Goal: Navigation & Orientation: Find specific page/section

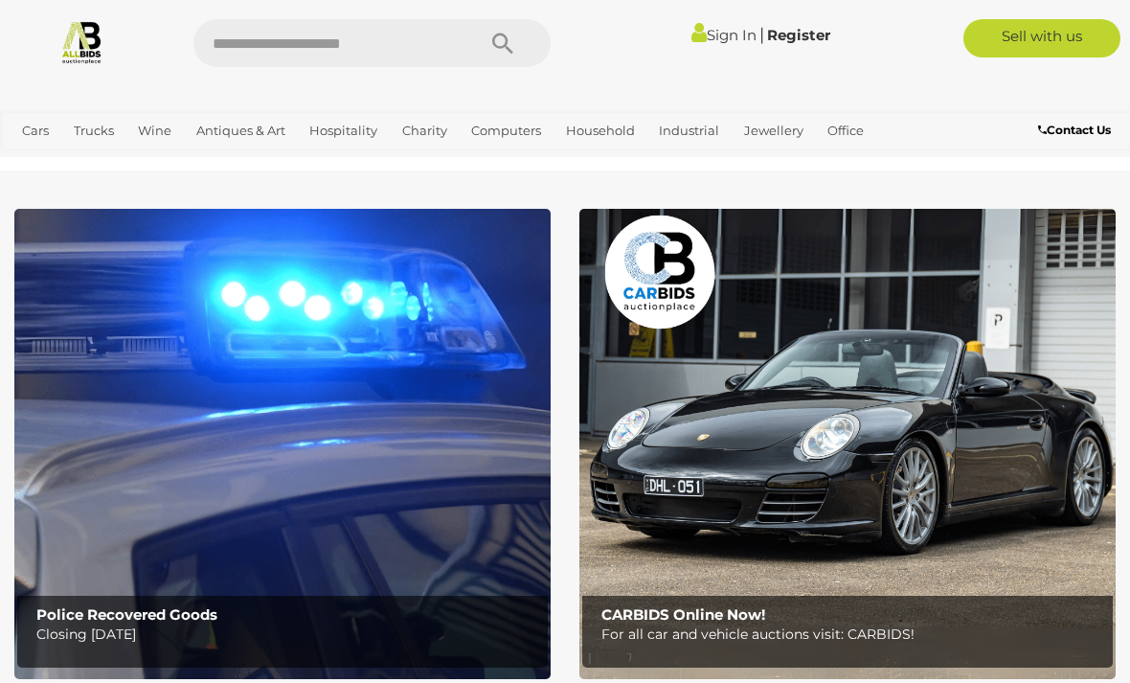
click at [713, 41] on link "Sign In" at bounding box center [724, 35] width 65 height 18
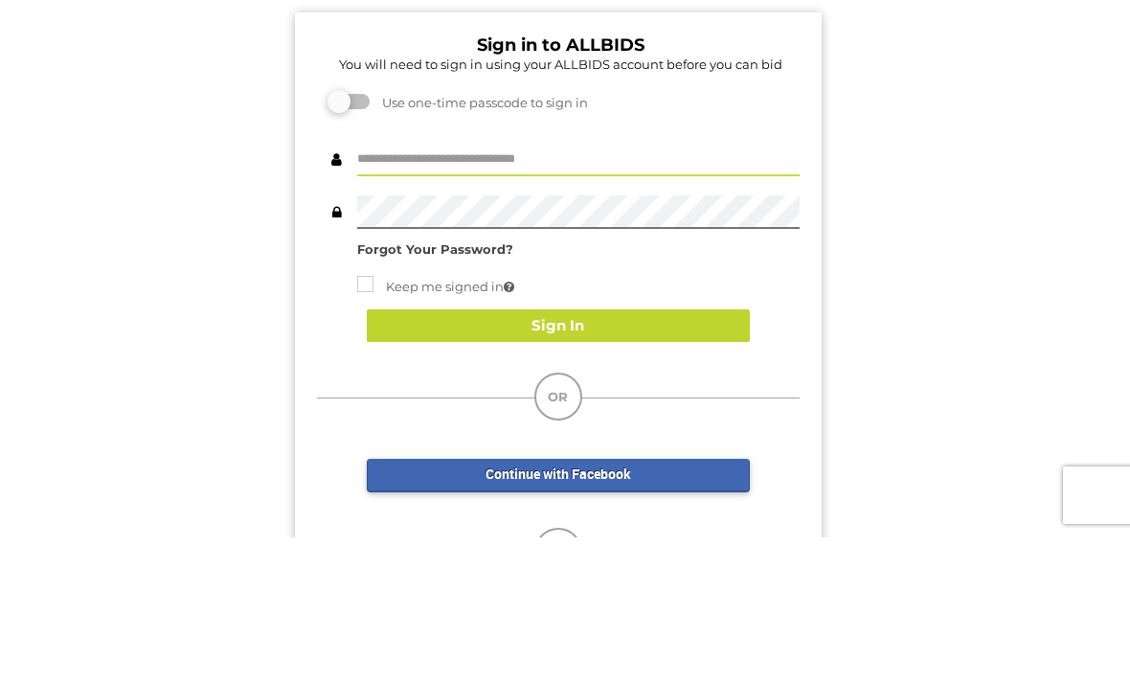
type input "**********"
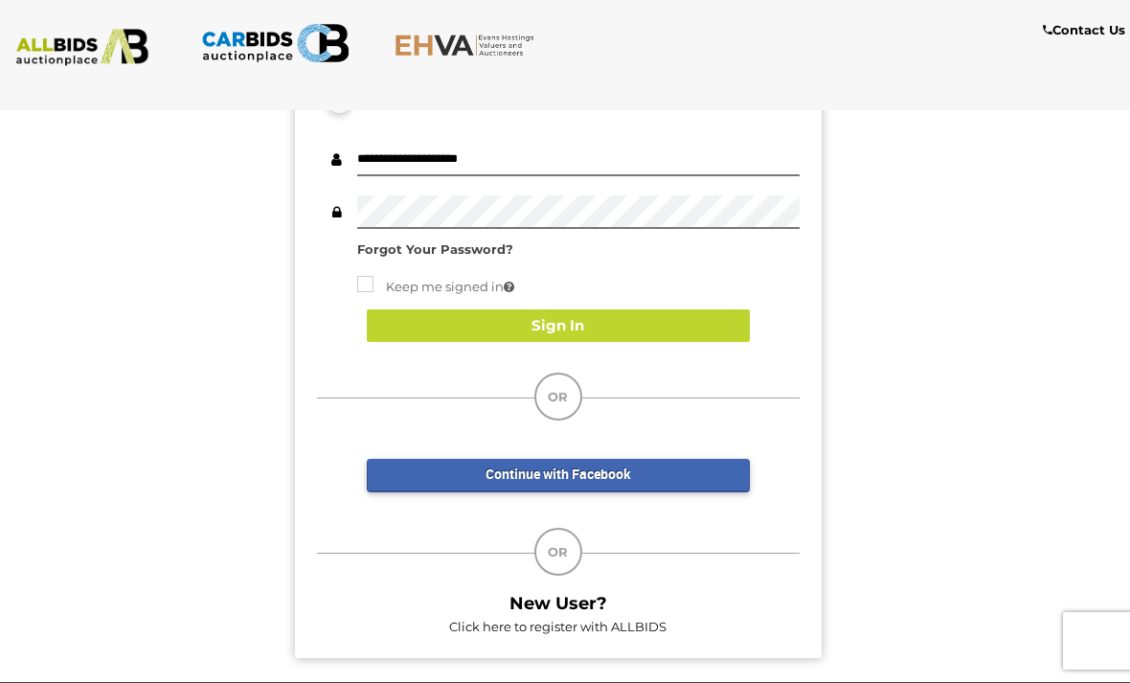
click at [638, 330] on button "Sign In" at bounding box center [558, 326] width 383 height 34
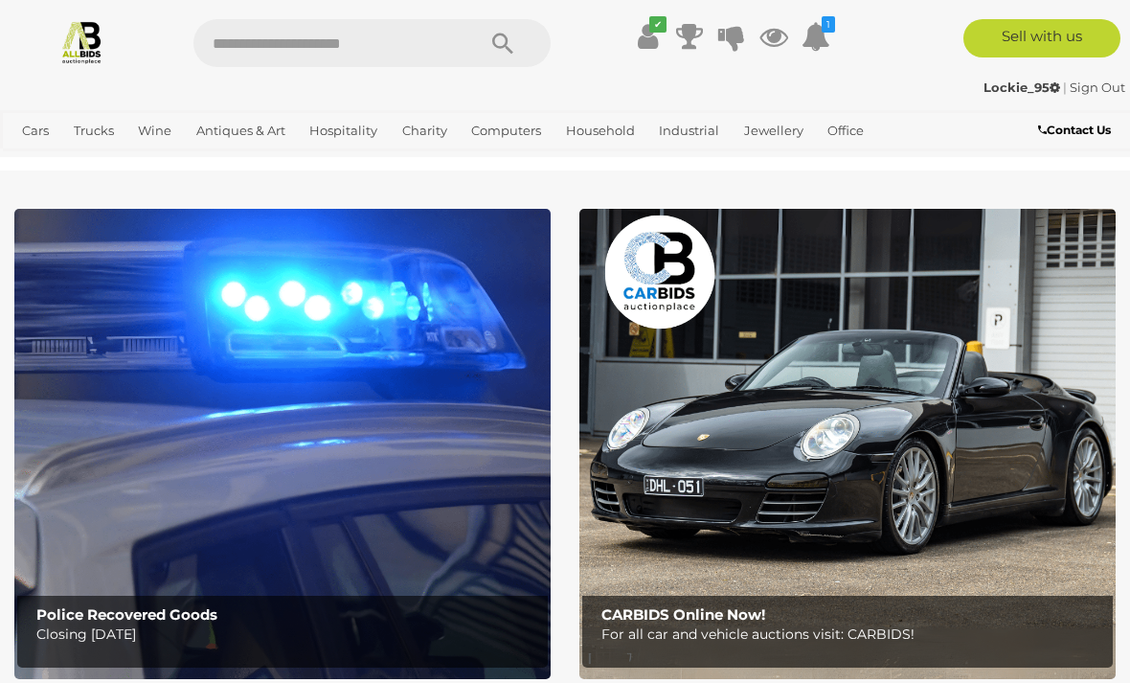
click at [826, 43] on icon at bounding box center [816, 36] width 29 height 34
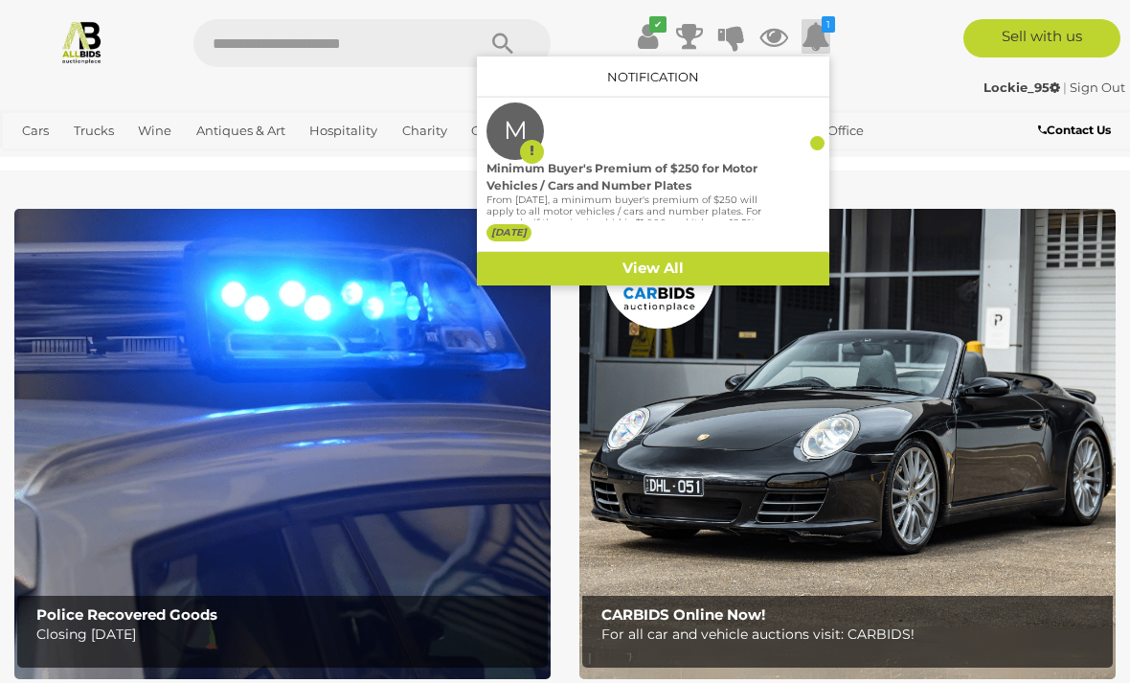
click at [880, 78] on div "Lockie_95 | Sign Out" at bounding box center [565, 88] width 1121 height 22
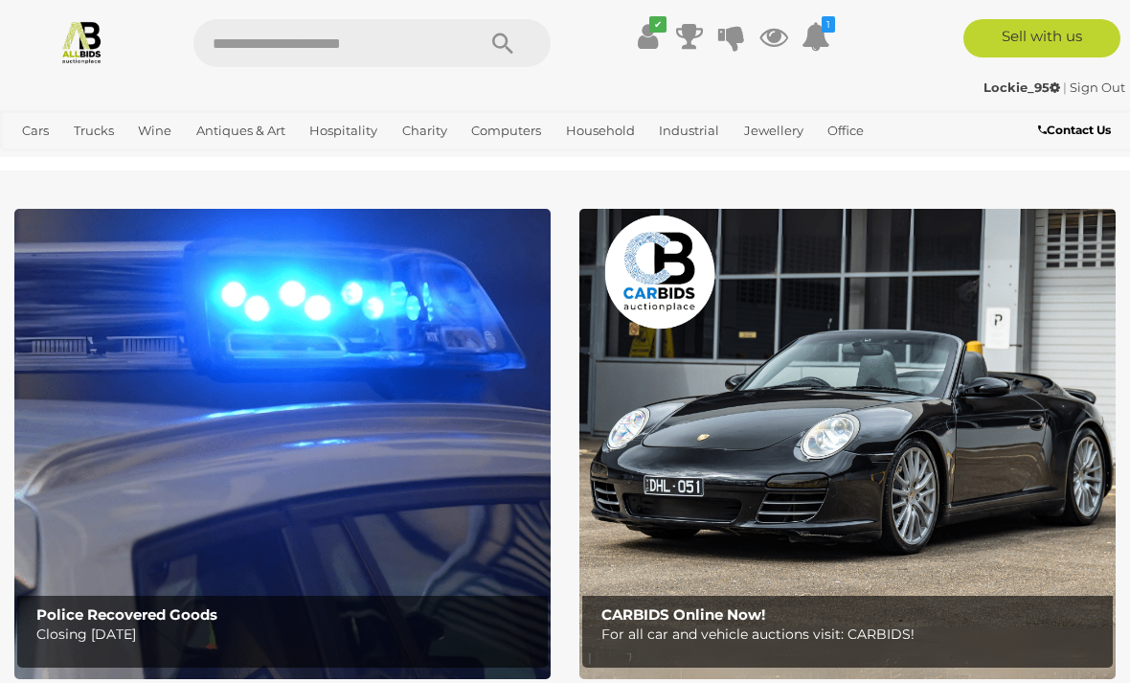
click at [644, 35] on icon at bounding box center [648, 36] width 20 height 34
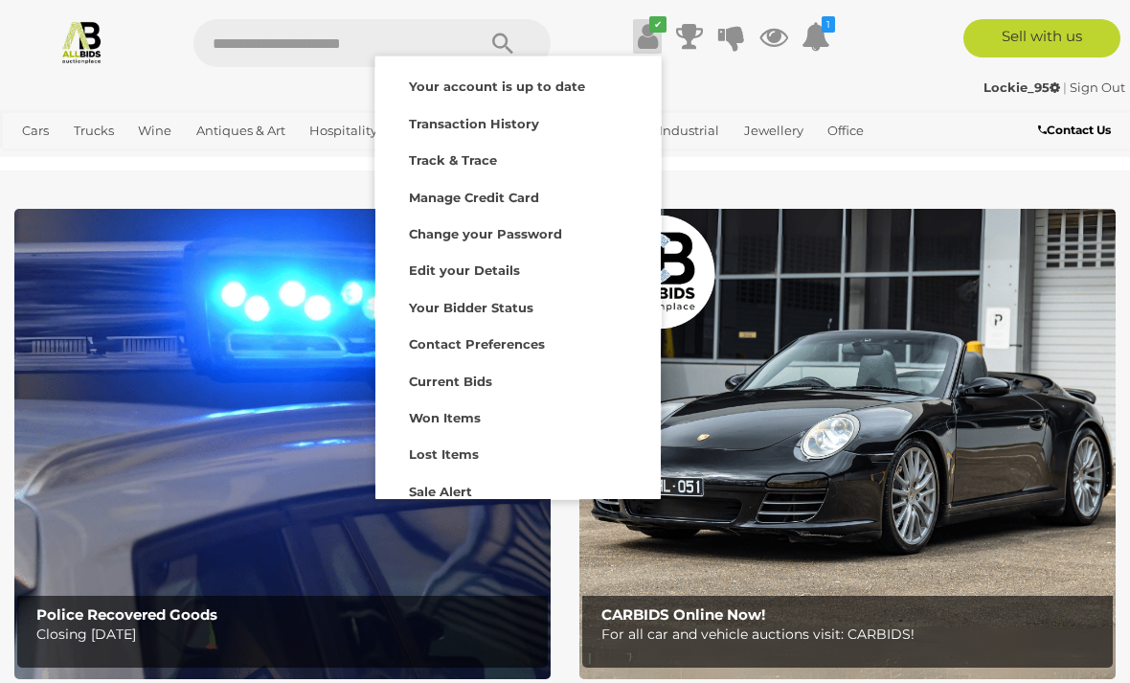
click at [867, 81] on div "Lockie_95 | Sign Out" at bounding box center [565, 88] width 1121 height 22
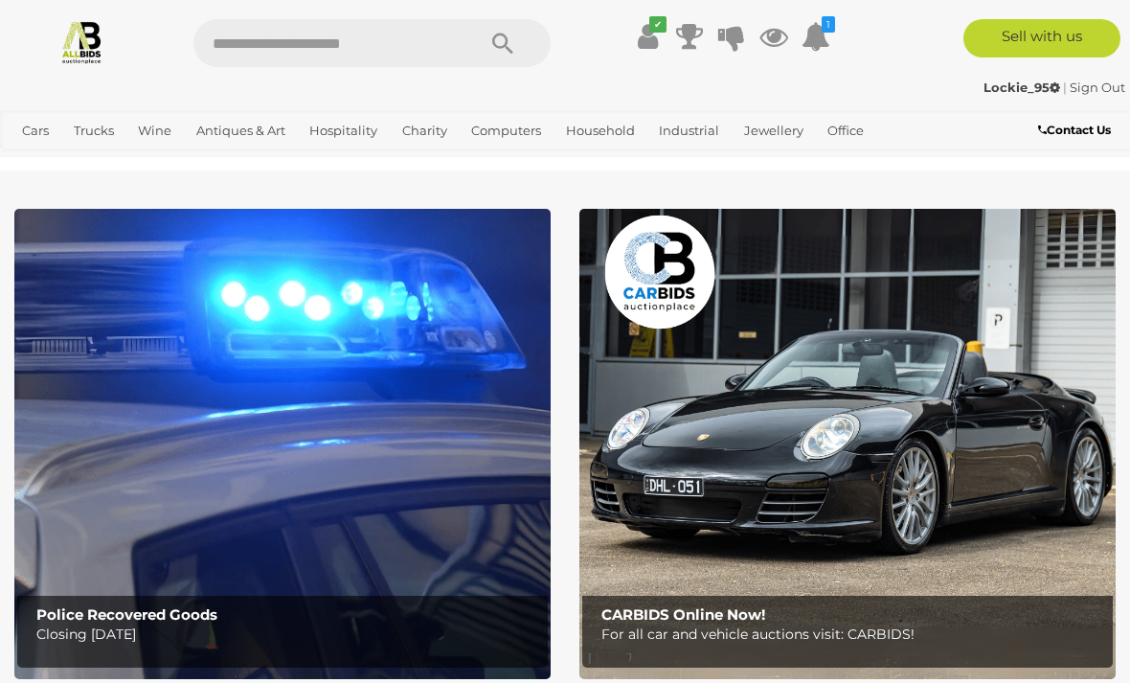
click at [0, 0] on link "Servers" at bounding box center [0, 0] width 0 height 0
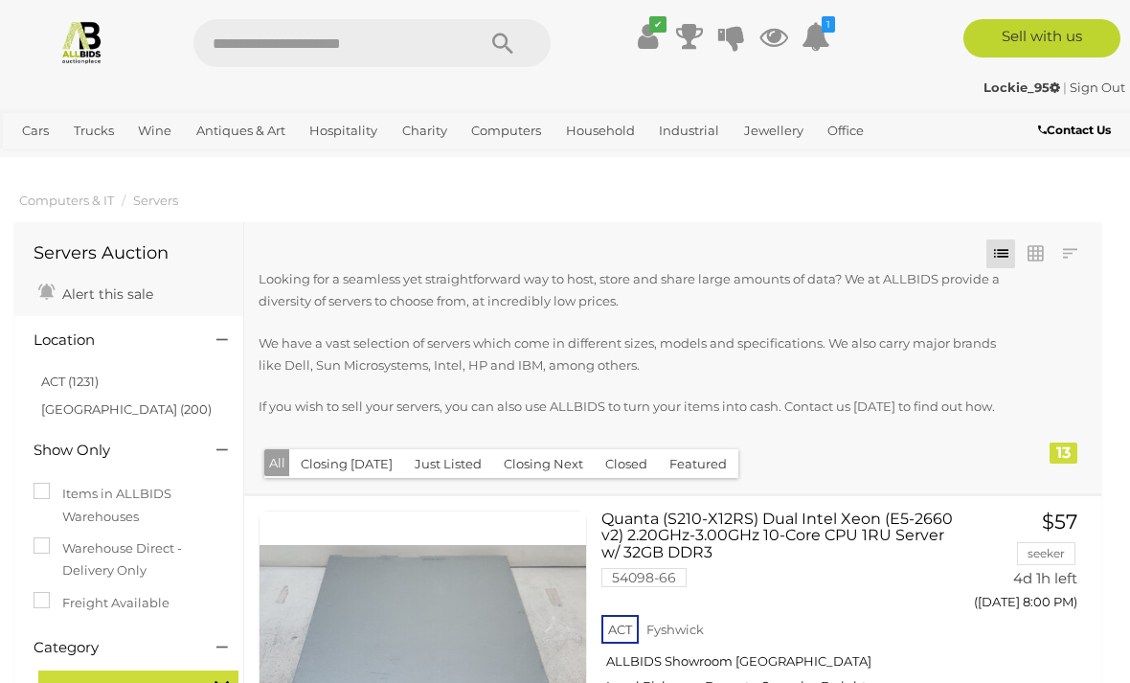
click at [0, 0] on link "Components (Memory, Storage, Cards)" at bounding box center [0, 0] width 0 height 0
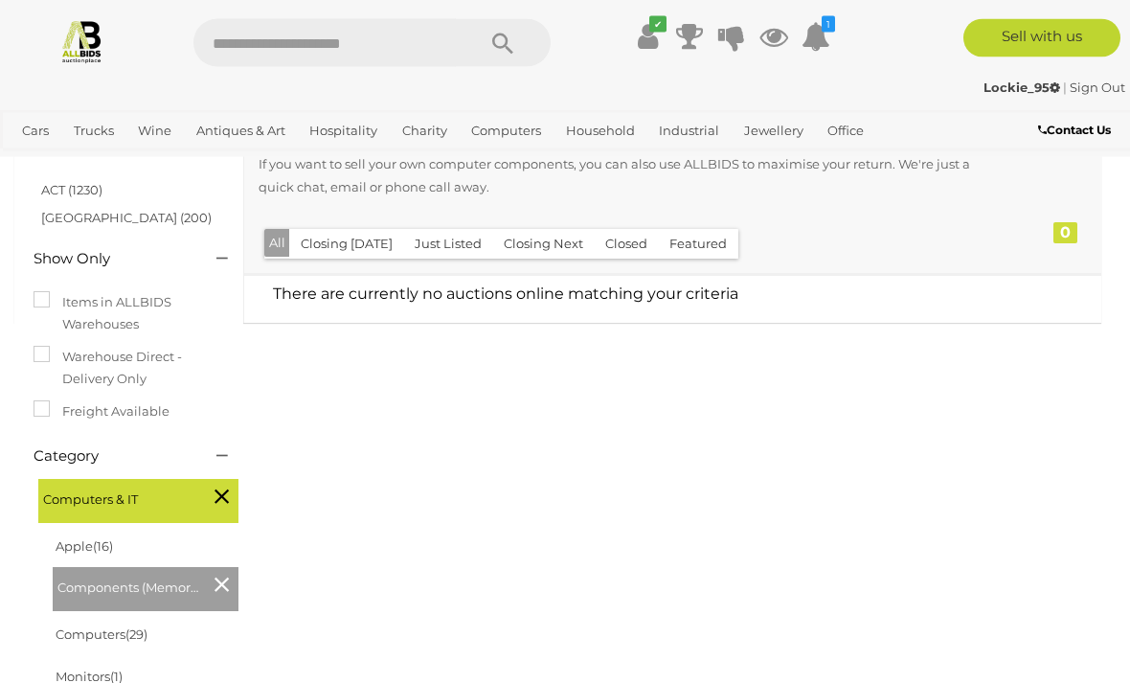
scroll to position [223, 0]
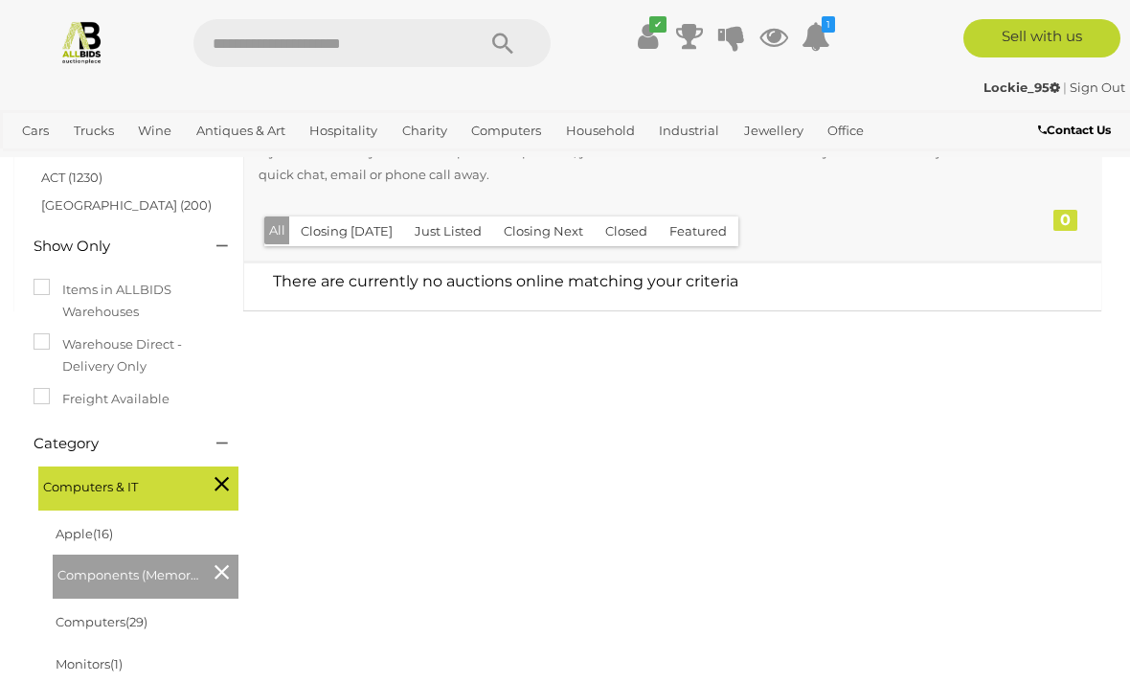
click at [86, 488] on span "Computers & IT" at bounding box center [115, 484] width 144 height 27
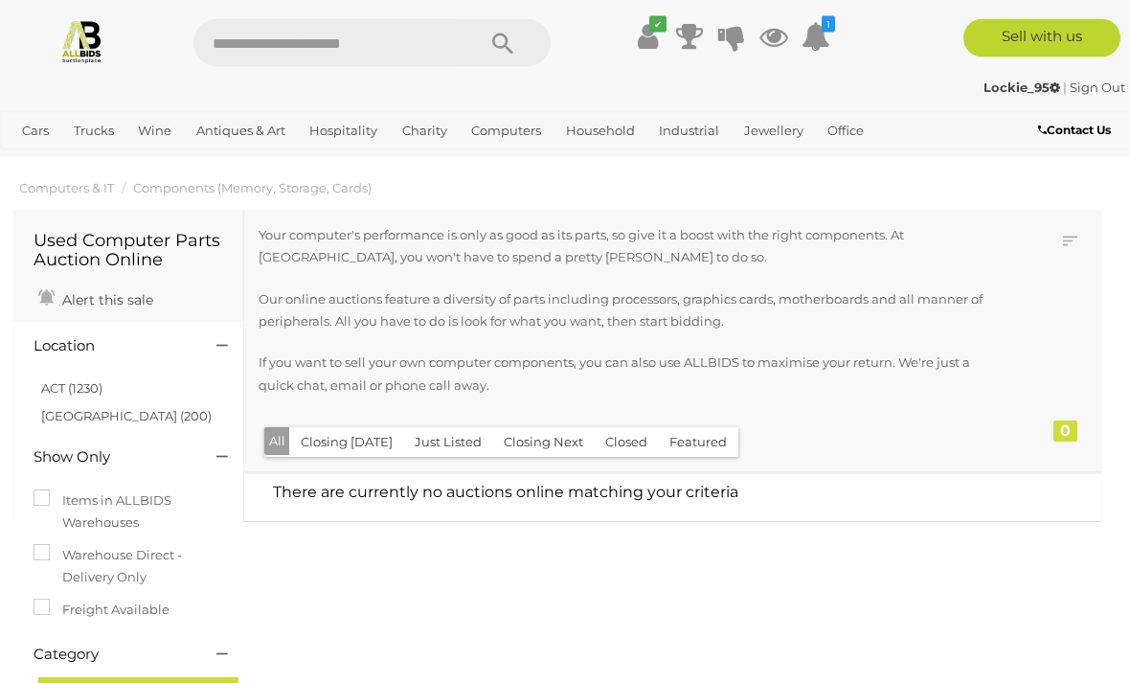
scroll to position [0, 0]
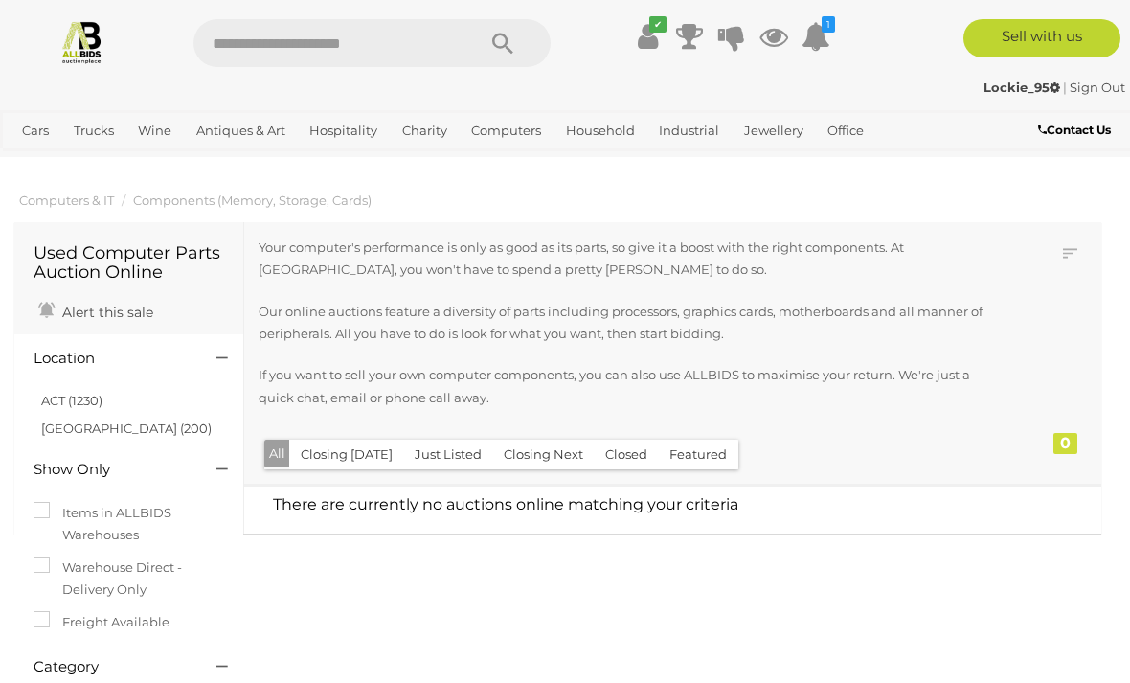
click at [0, 0] on link "View All Computers Auctions" at bounding box center [0, 0] width 0 height 0
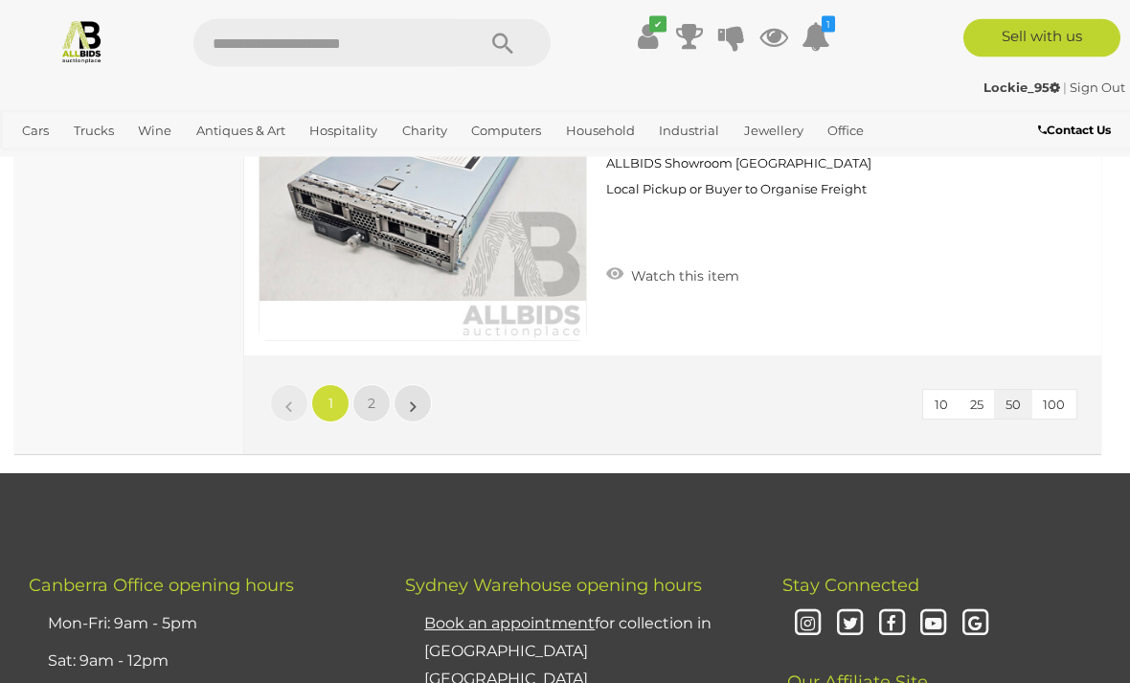
scroll to position [18189, 0]
click at [373, 398] on span "2" at bounding box center [372, 403] width 8 height 17
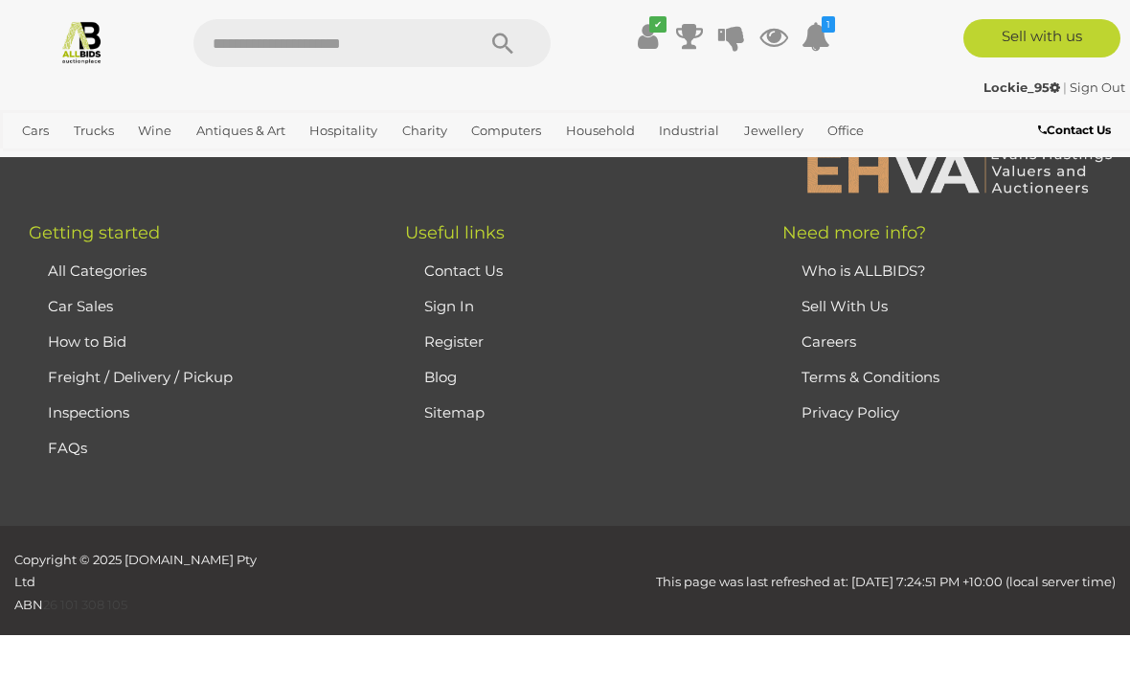
scroll to position [343, 0]
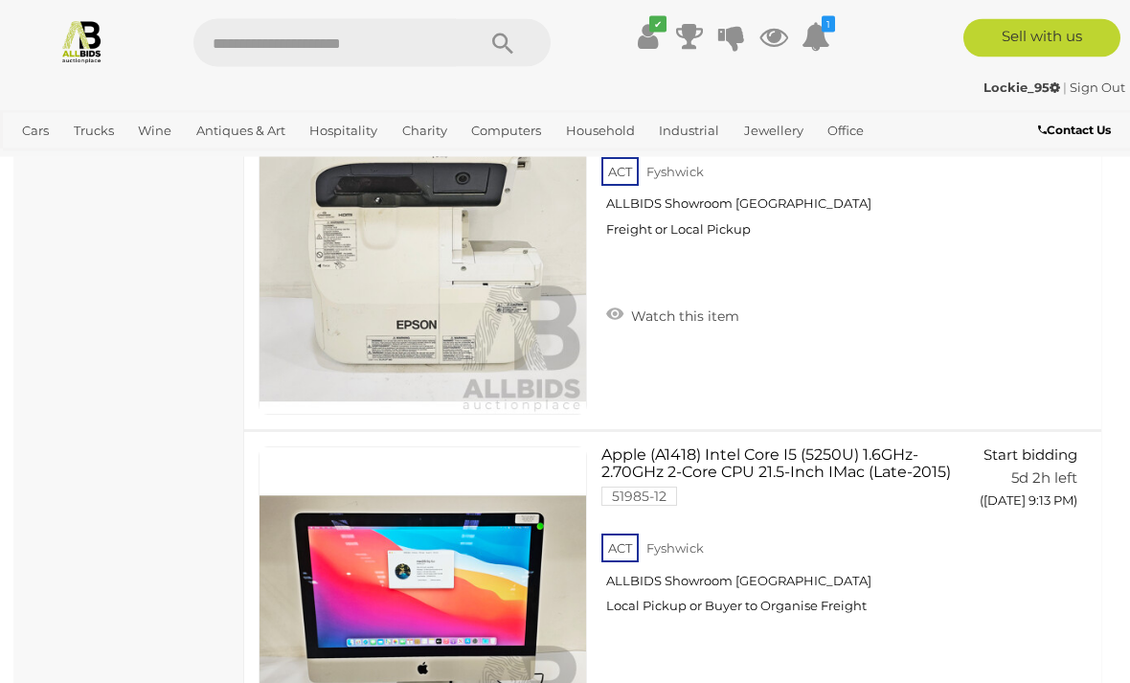
scroll to position [9469, 0]
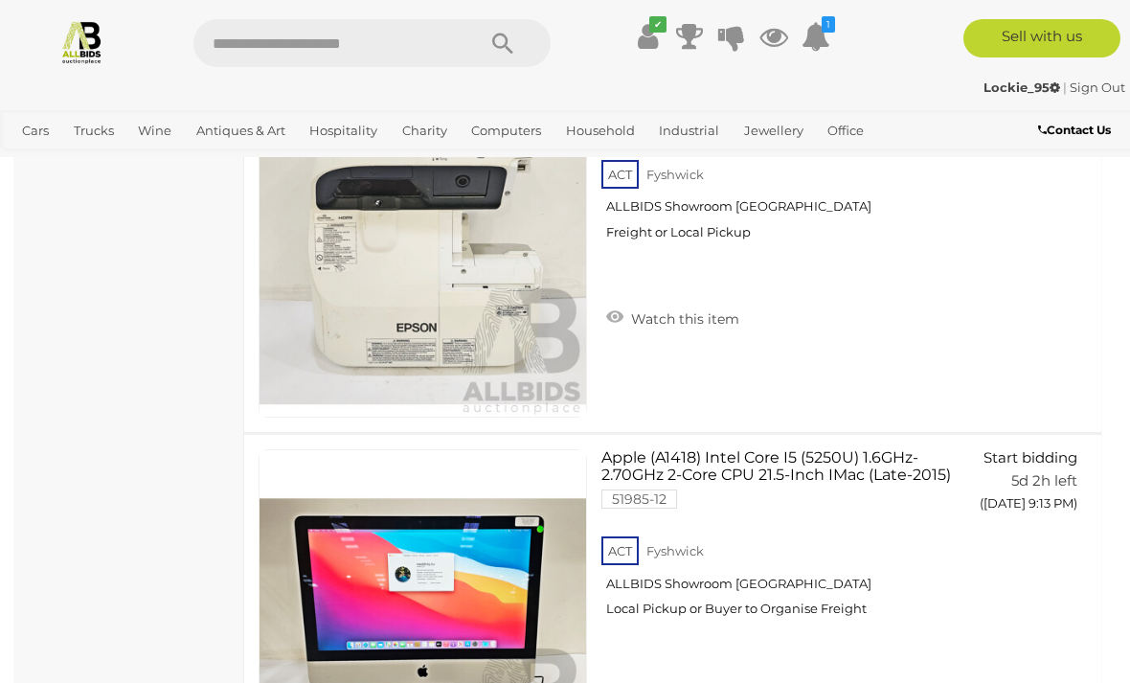
click at [0, 0] on link "Wine Auctions" at bounding box center [0, 0] width 0 height 0
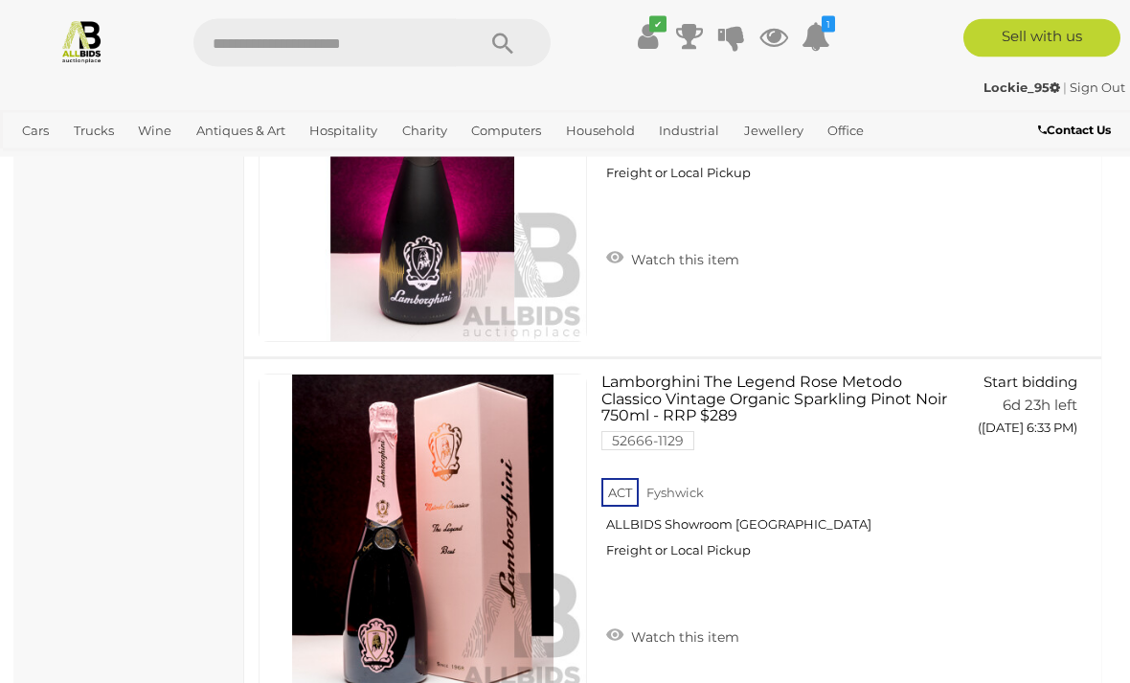
scroll to position [1982, 0]
click at [0, 0] on link "View All Hospitality Auctions" at bounding box center [0, 0] width 0 height 0
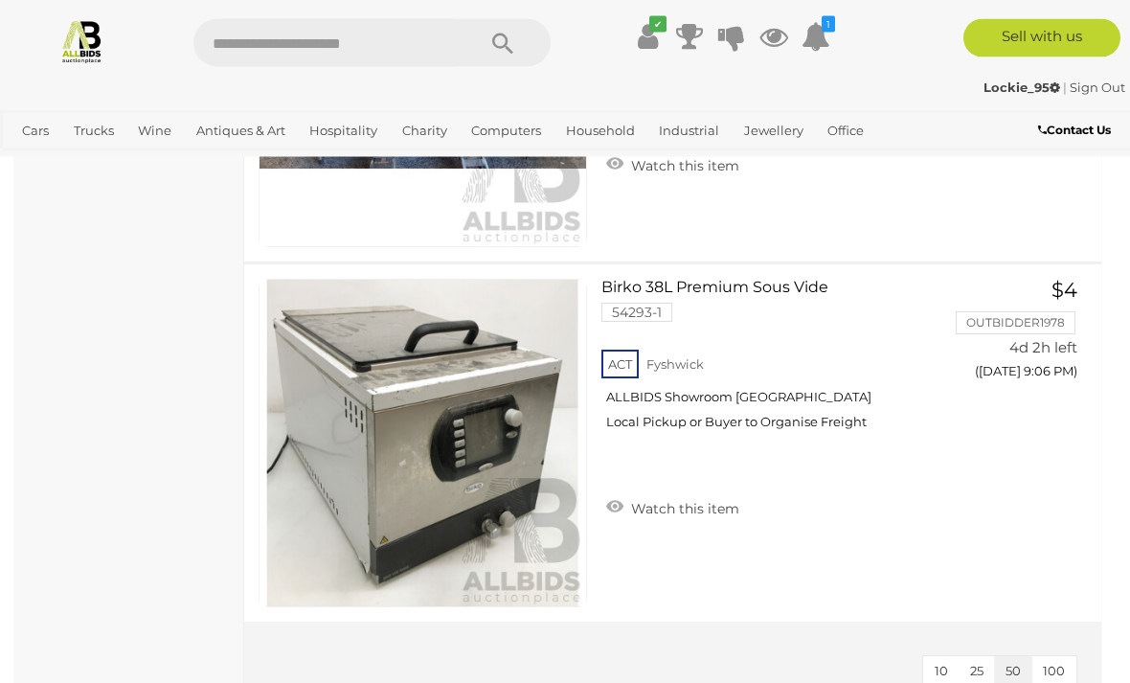
scroll to position [4529, 0]
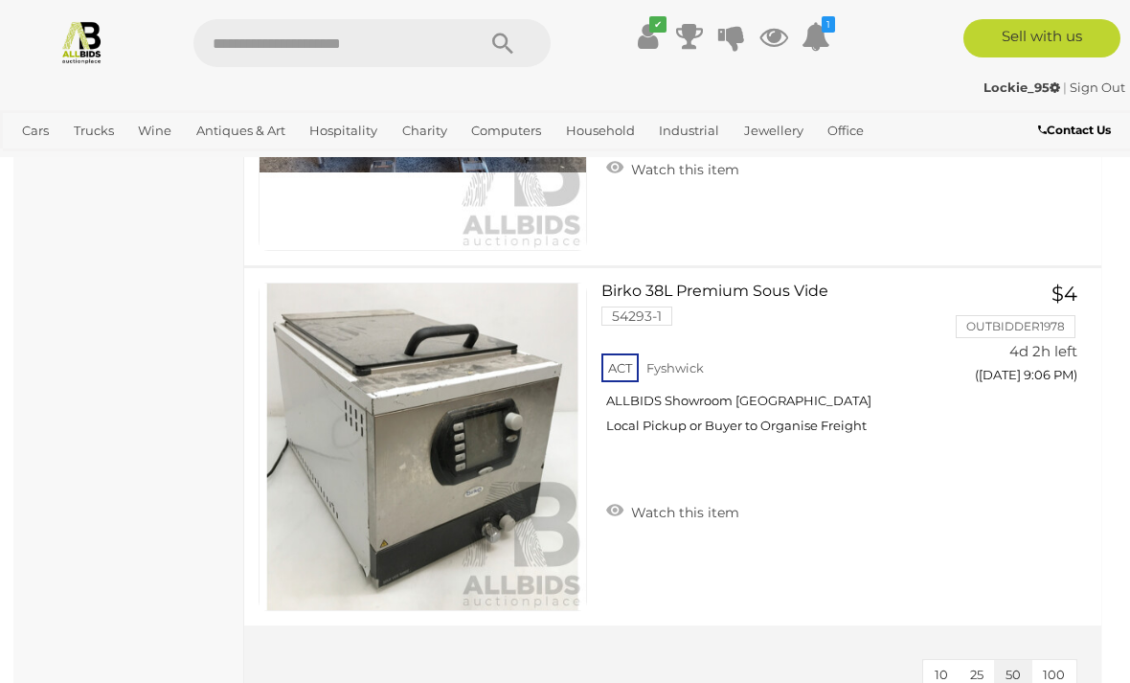
click at [0, 0] on link "View All Household Auctions" at bounding box center [0, 0] width 0 height 0
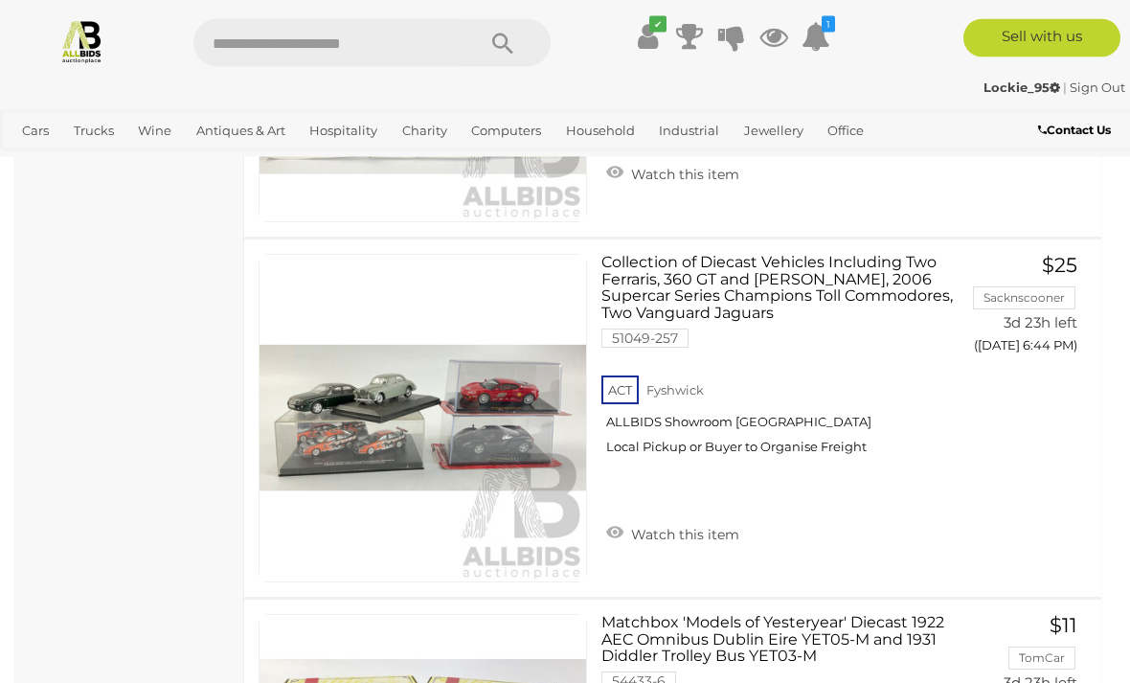
scroll to position [15385, 0]
click at [0, 0] on link "View All Industrial Auctions" at bounding box center [0, 0] width 0 height 0
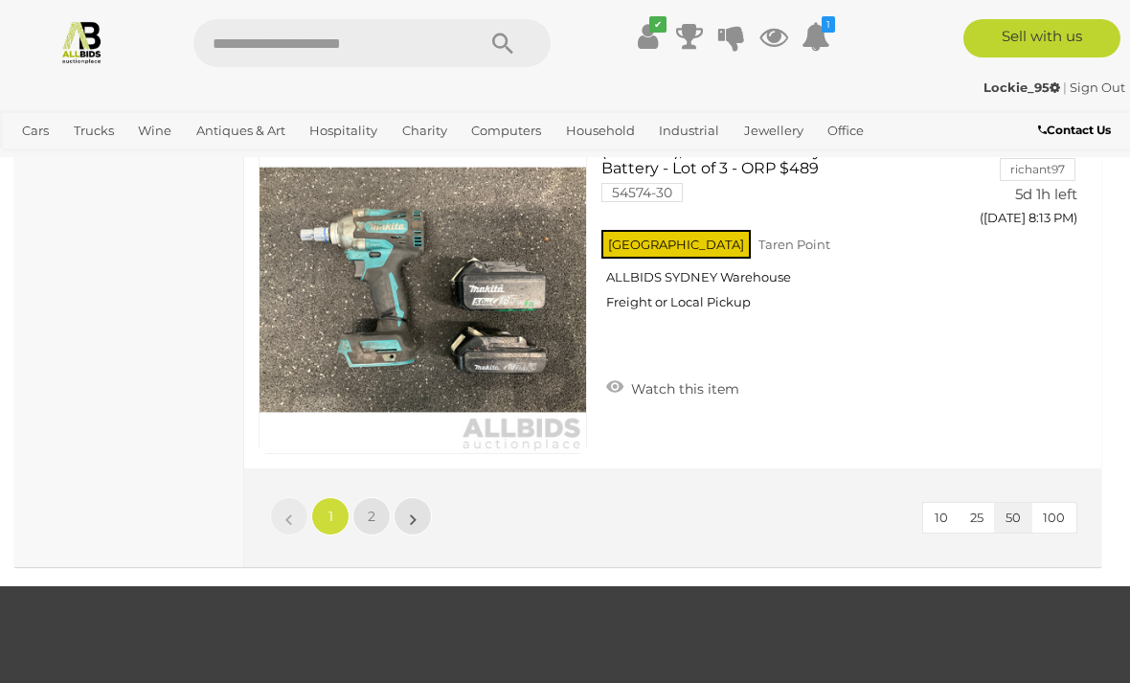
scroll to position [18100, 0]
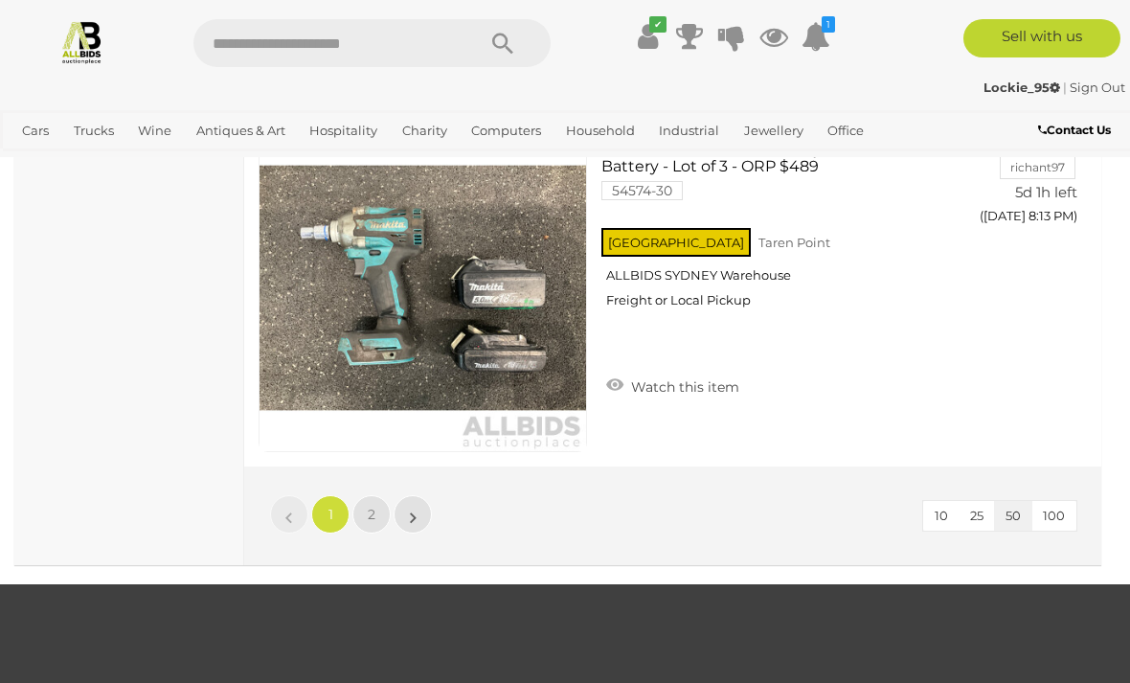
click at [381, 495] on link "2" at bounding box center [372, 514] width 38 height 38
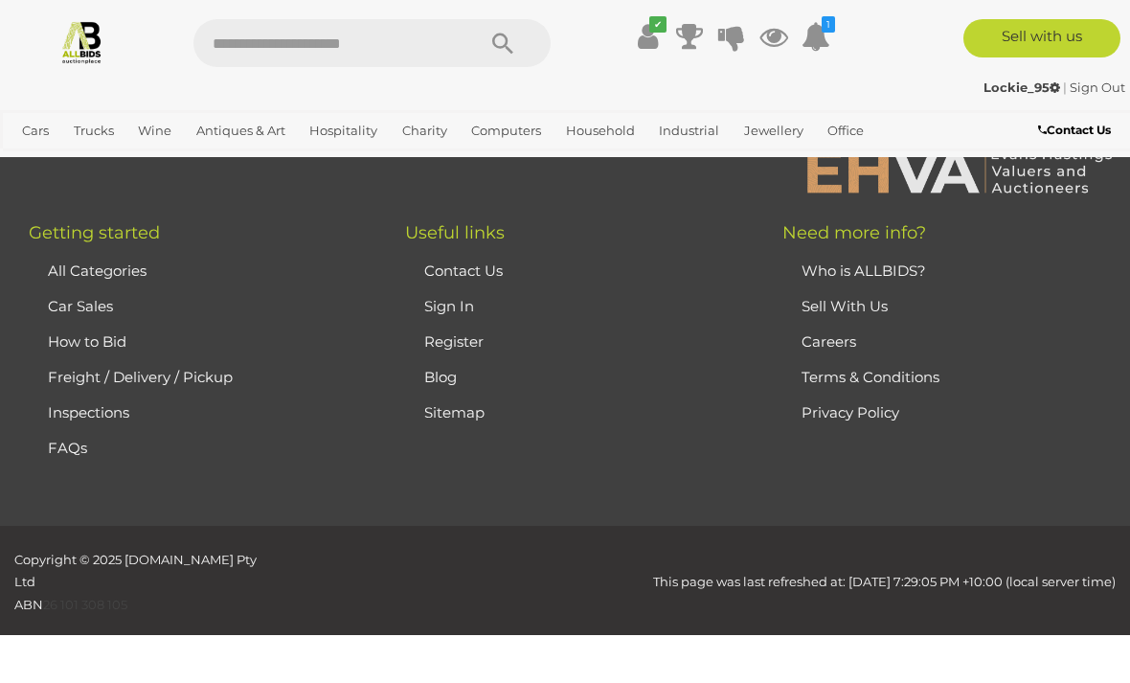
scroll to position [343, 0]
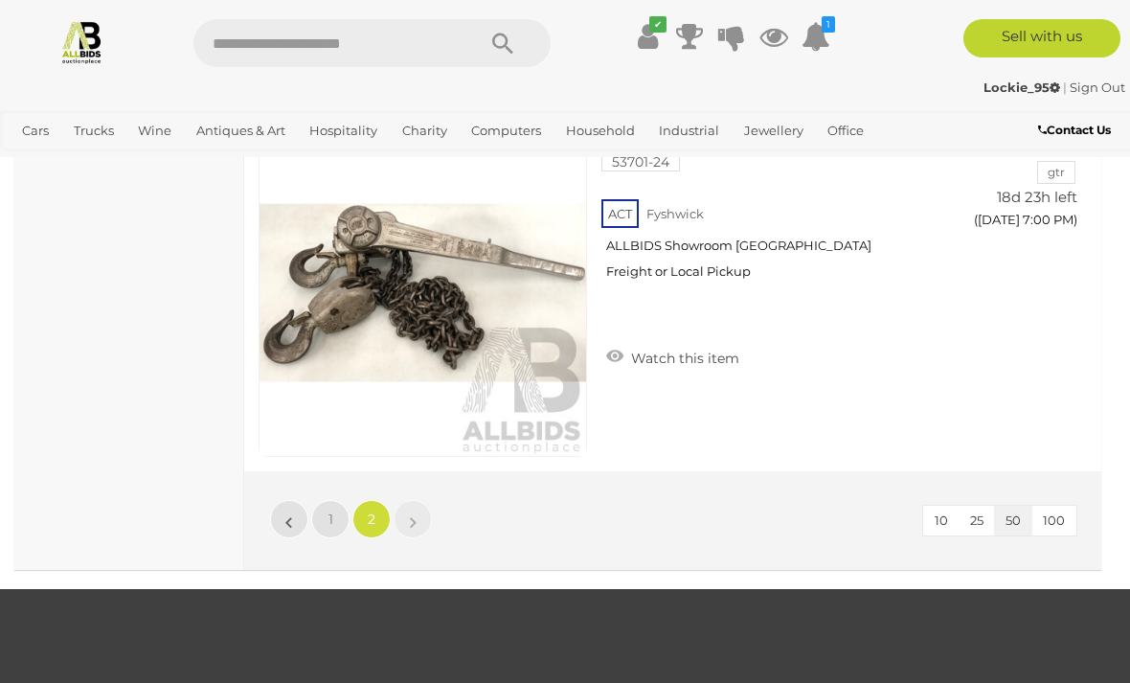
scroll to position [6902, 0]
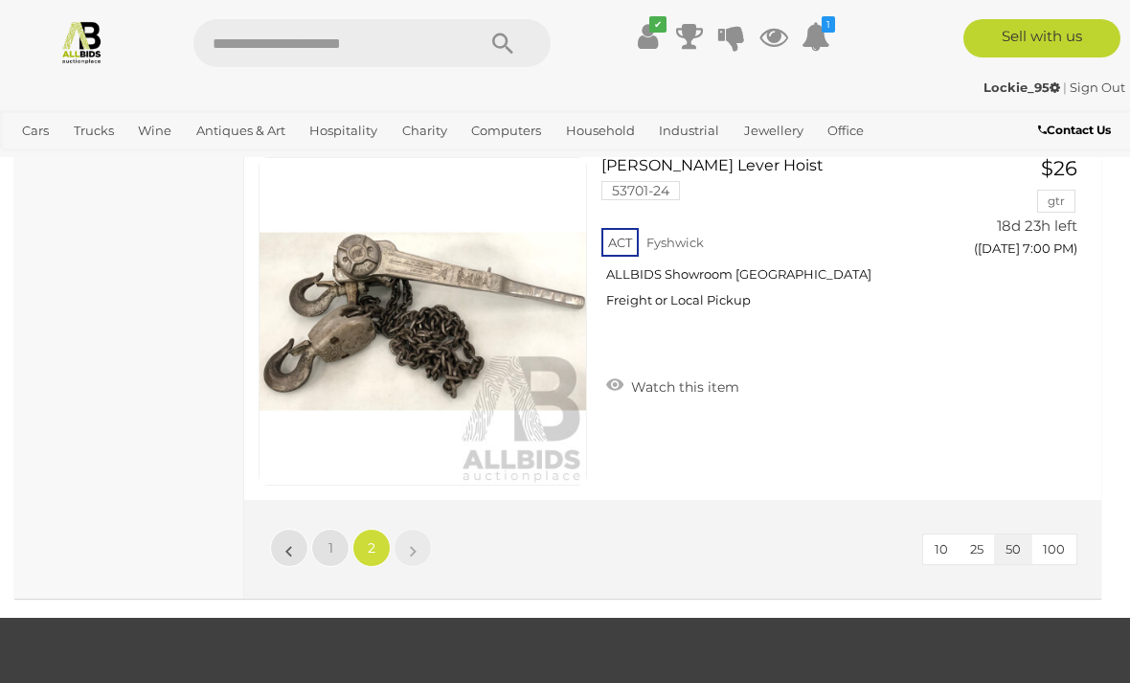
click at [0, 0] on link "View All Office Auctions" at bounding box center [0, 0] width 0 height 0
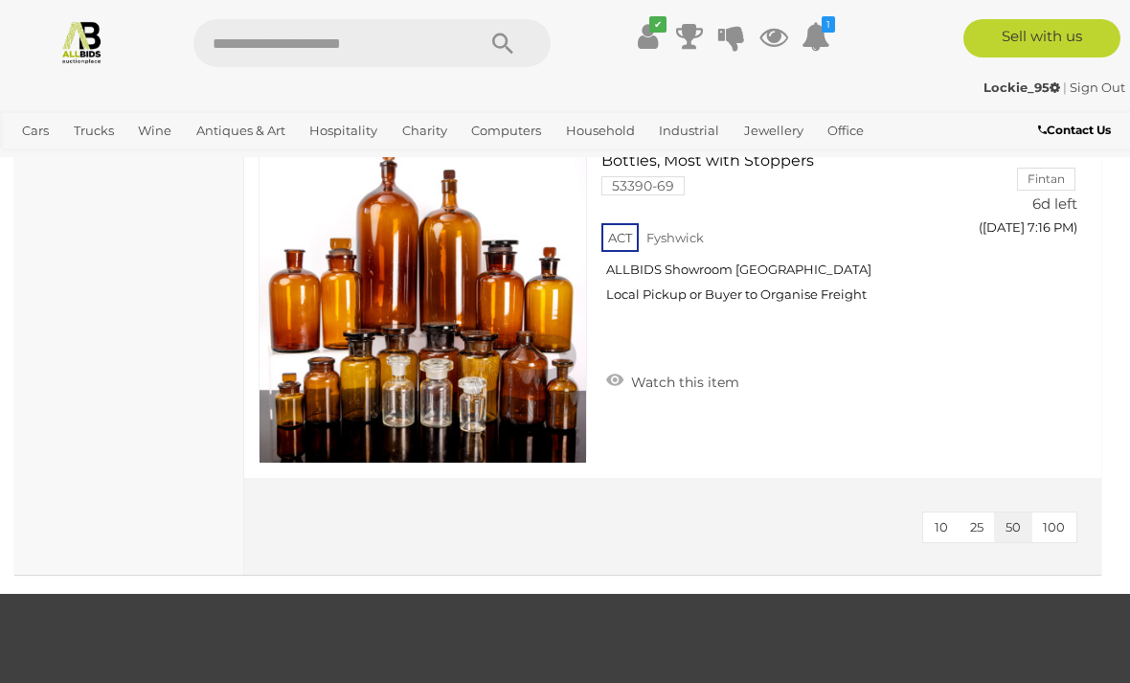
scroll to position [7244, 0]
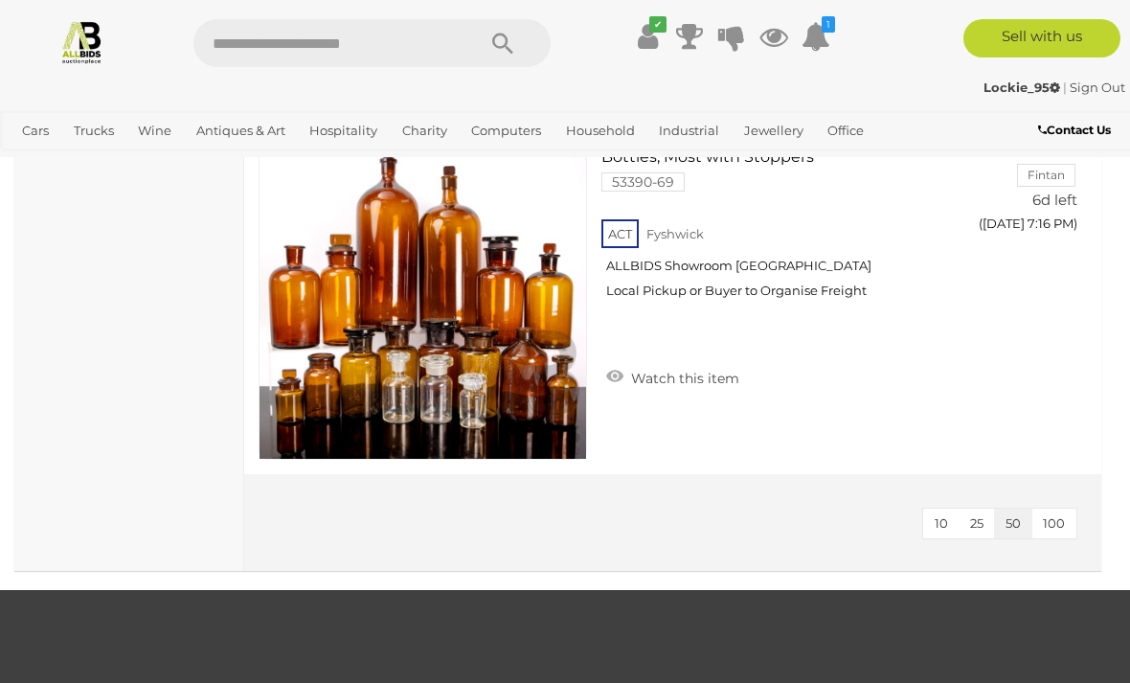
click at [0, 0] on link "View All Cars Auctions" at bounding box center [0, 0] width 0 height 0
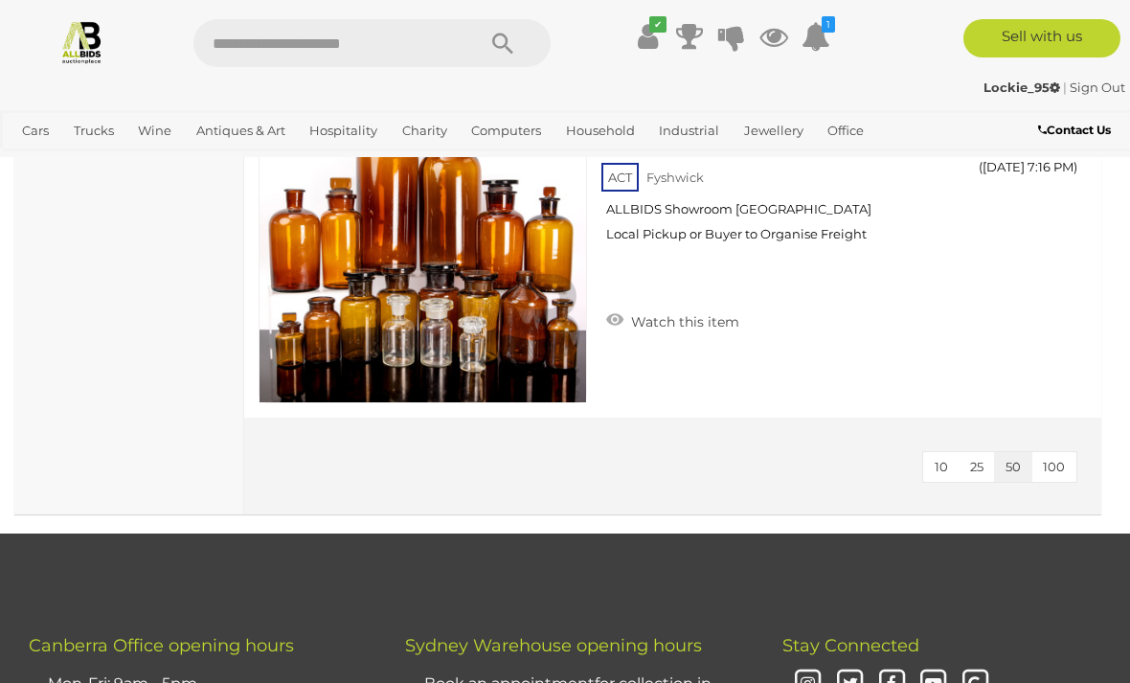
scroll to position [7306, 0]
